Goal: Check status: Check status

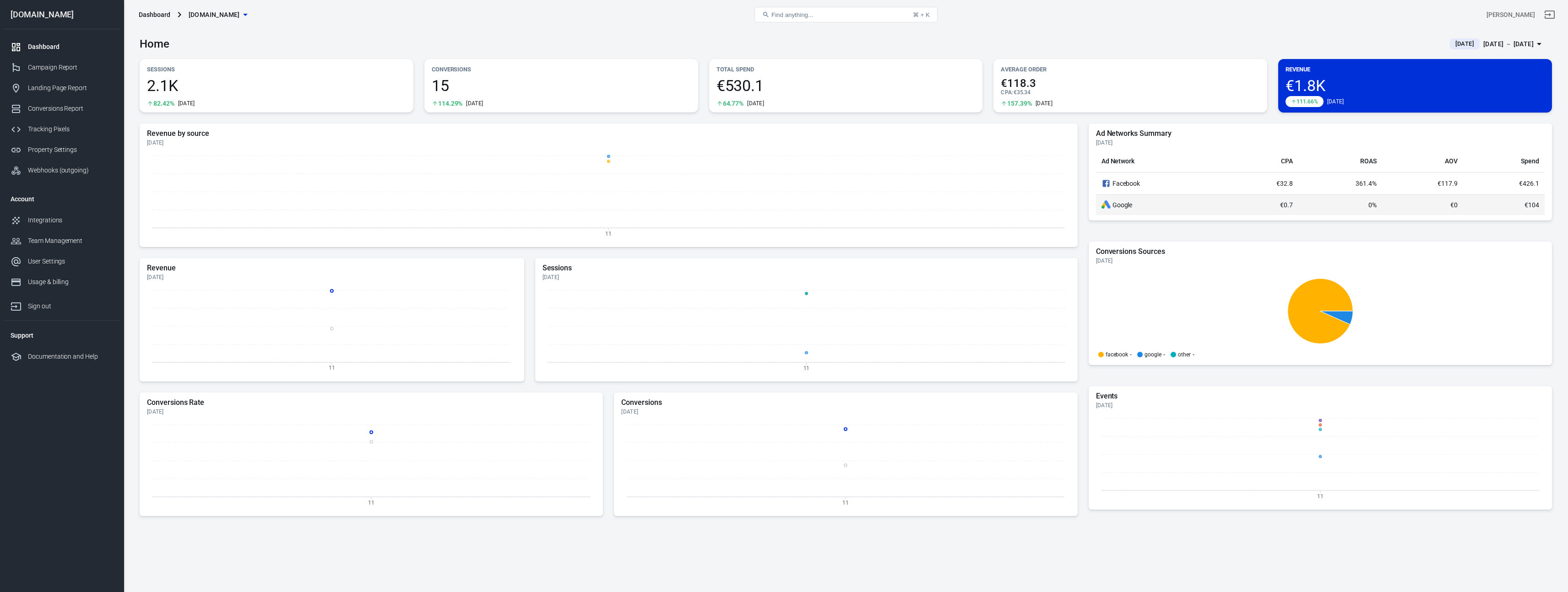
click at [1180, 202] on div "Google" at bounding box center [1161, 205] width 120 height 9
click at [69, 67] on div "Campaign Report" at bounding box center [70, 68] width 85 height 10
